Goal: Transaction & Acquisition: Purchase product/service

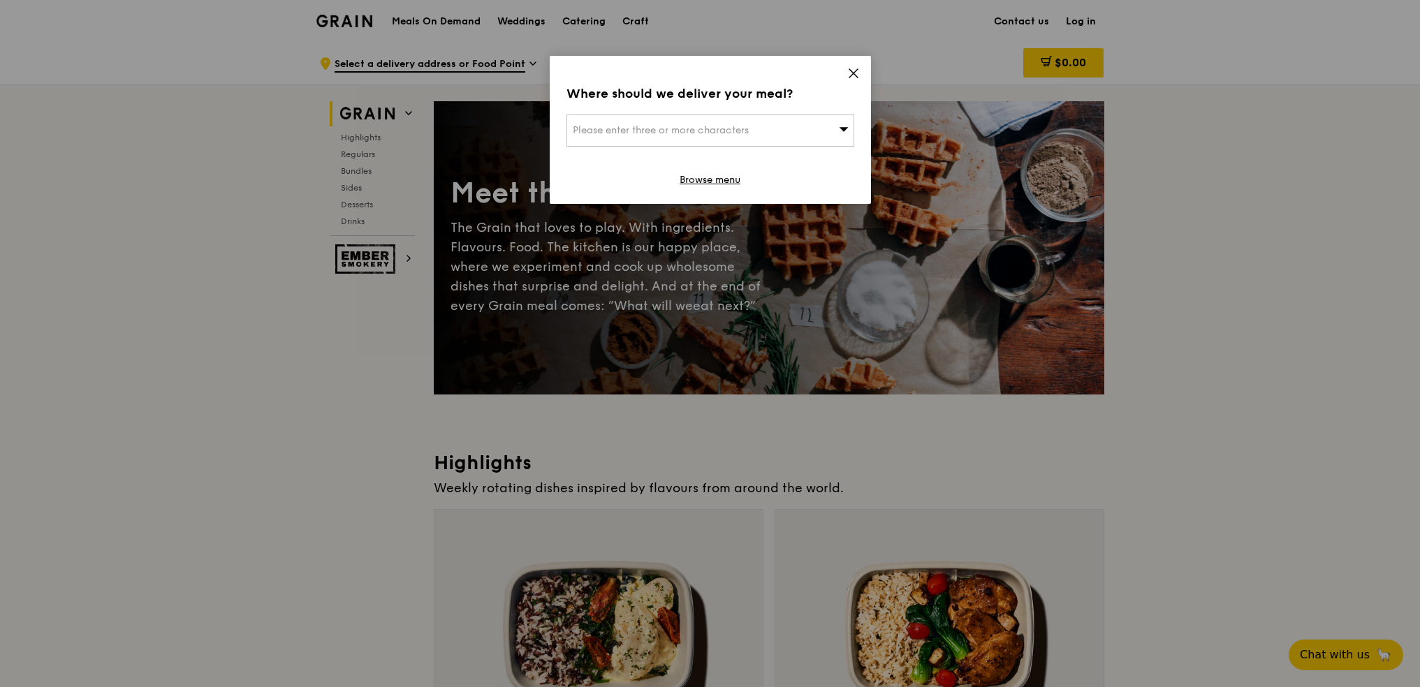
click at [851, 69] on icon at bounding box center [853, 73] width 13 height 13
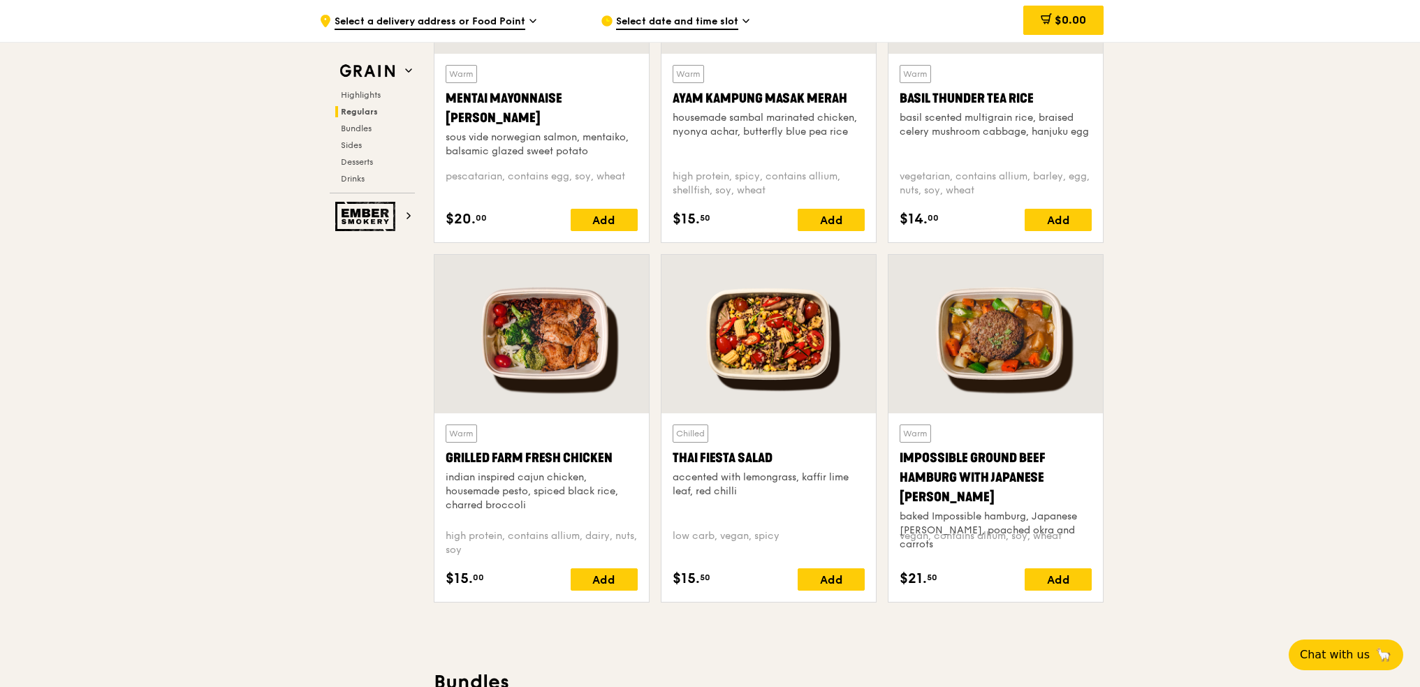
scroll to position [1675, 0]
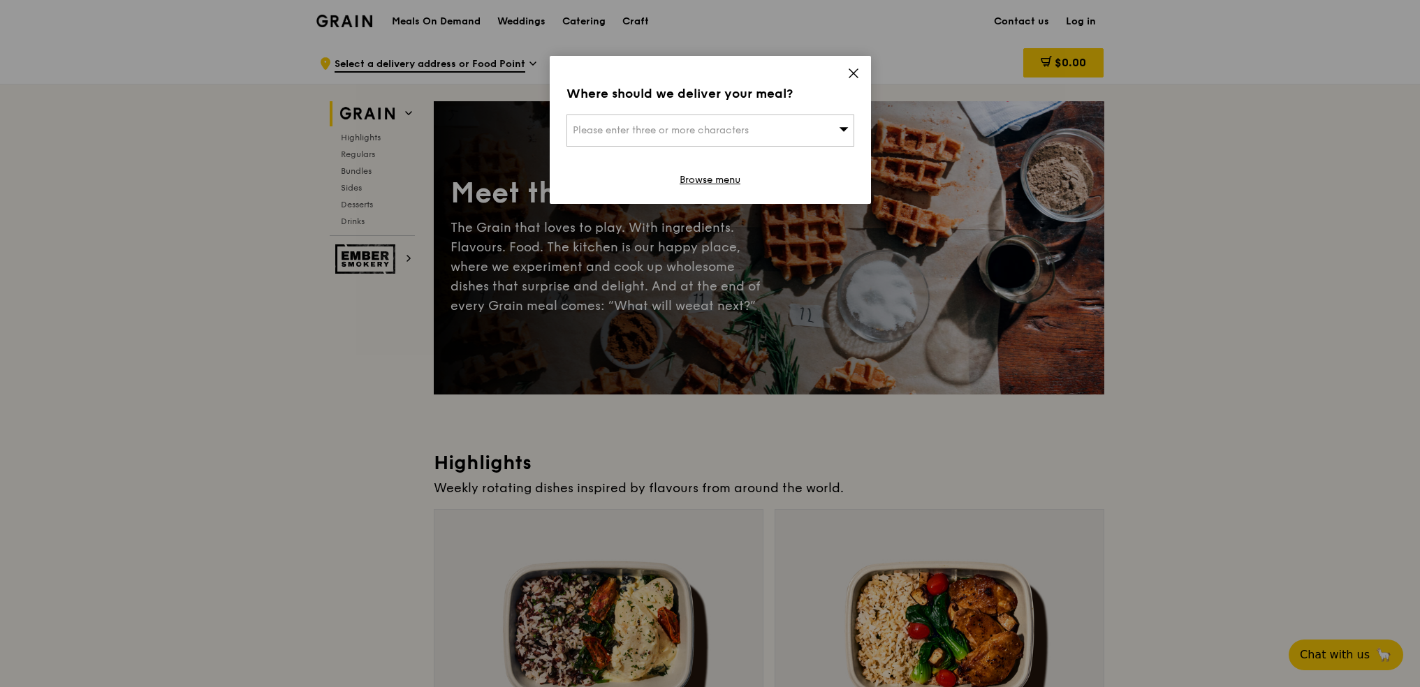
click at [847, 75] on icon at bounding box center [853, 73] width 13 height 13
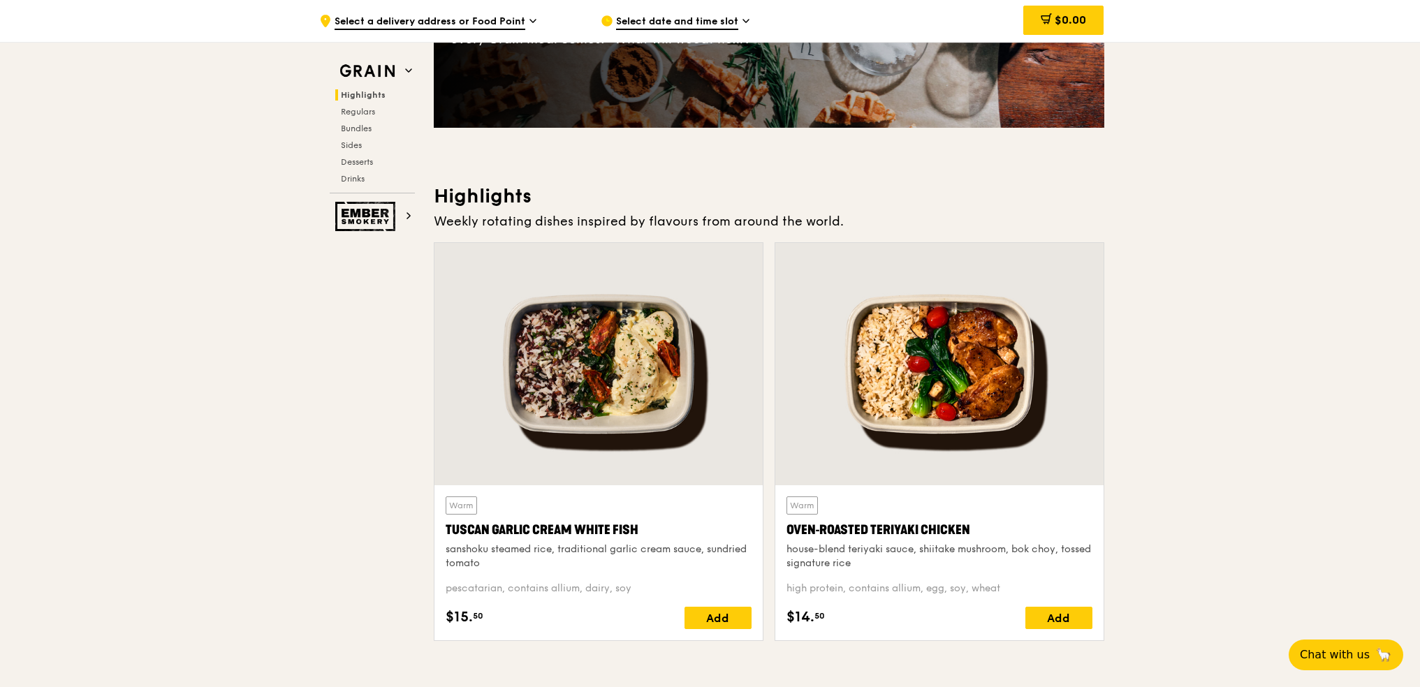
scroll to position [279, 0]
